Goal: Transaction & Acquisition: Purchase product/service

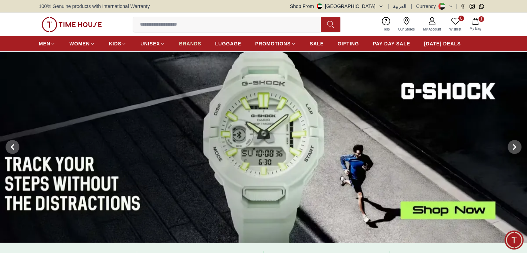
drag, startPoint x: 0, startPoint y: 0, endPoint x: 194, endPoint y: 46, distance: 199.4
click at [194, 46] on span "BRANDS" at bounding box center [190, 43] width 22 height 7
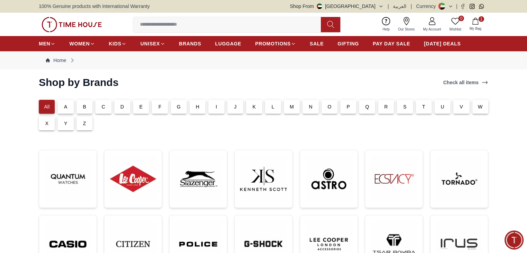
click at [178, 104] on p "G" at bounding box center [179, 106] width 4 height 7
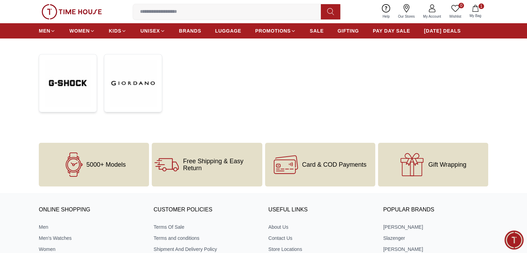
scroll to position [104, 0]
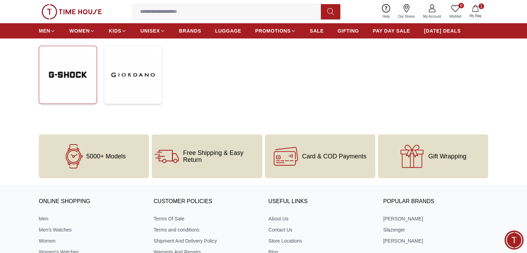
click at [66, 78] on img at bounding box center [68, 75] width 46 height 46
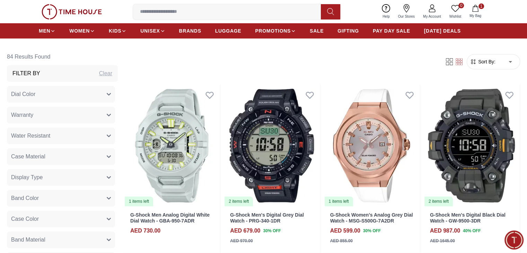
scroll to position [277, 0]
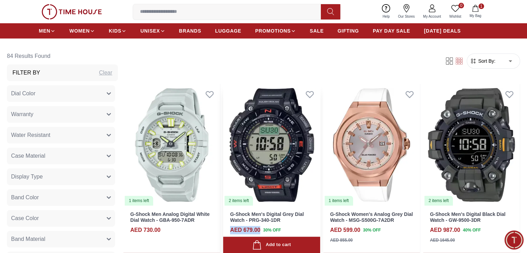
drag, startPoint x: 227, startPoint y: 189, endPoint x: 259, endPoint y: 189, distance: 31.9
click at [259, 206] on div "G-Shock Men's Digital Grey Dial Watch - PRG-340-1DR AED 679.00 30 % OFF AED 970…" at bounding box center [271, 229] width 97 height 47
click at [261, 226] on div "AED 679.00 30 % OFF" at bounding box center [271, 230] width 83 height 8
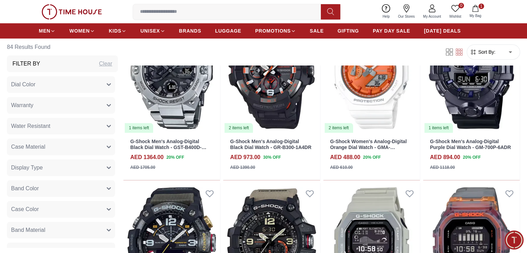
scroll to position [533, 0]
